Goal: Task Accomplishment & Management: Manage account settings

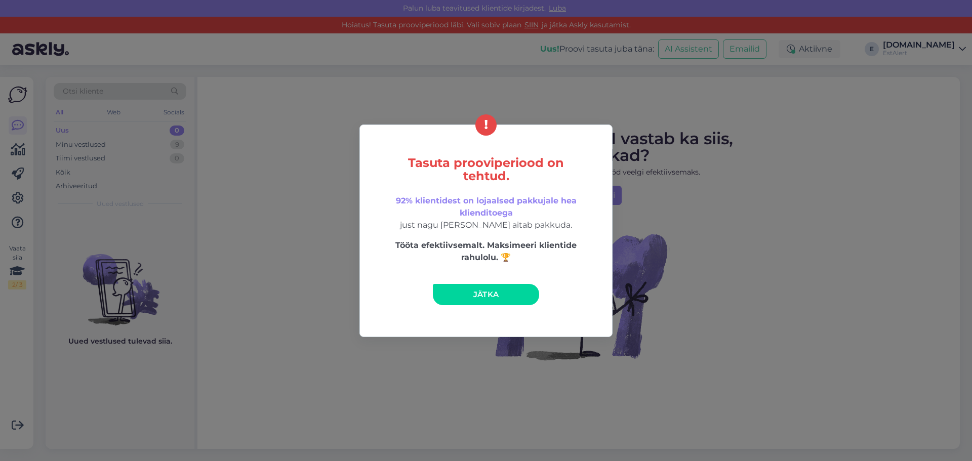
click at [492, 291] on span "Jätka" at bounding box center [486, 294] width 26 height 10
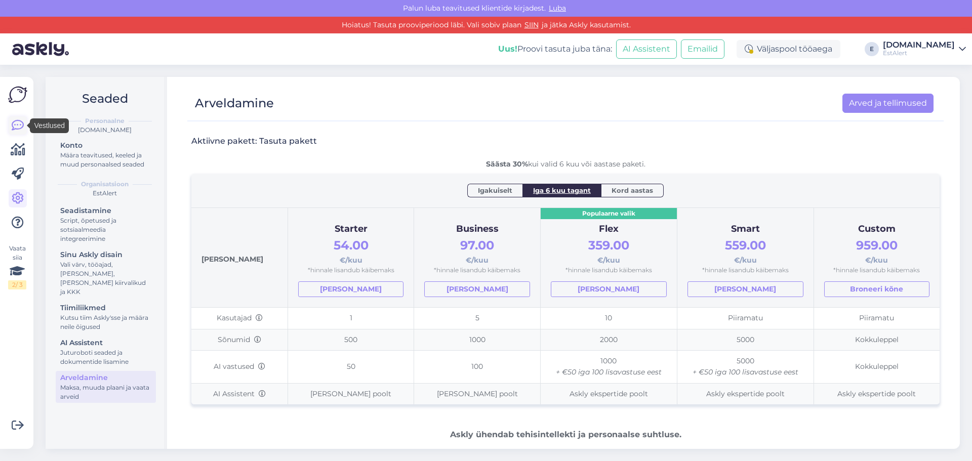
click at [22, 127] on icon at bounding box center [18, 125] width 12 height 12
